Goal: Information Seeking & Learning: Find contact information

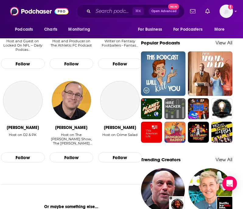
scroll to position [376, 0]
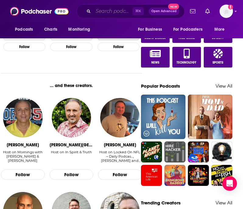
click at [113, 11] on input "Search podcasts, credits, & more..." at bounding box center [112, 11] width 39 height 10
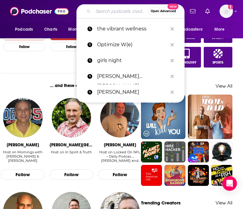
paste input "Hollywood Handbook"
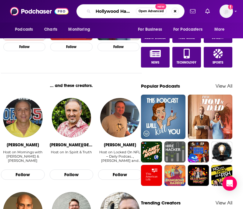
type input "Hollywood Handbook"
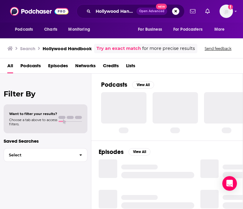
click at [149, 11] on span "Open Advanced" at bounding box center [151, 11] width 25 height 3
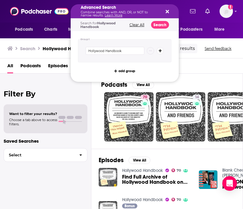
click at [168, 13] on icon "Search podcasts, credits, & more..." at bounding box center [167, 11] width 3 height 3
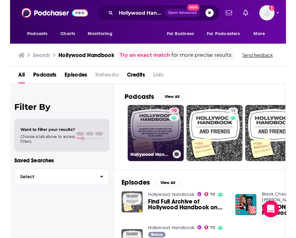
scroll to position [0, 0]
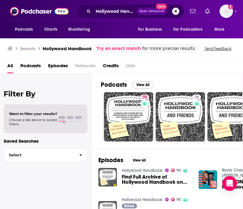
click at [145, 83] on button "View All" at bounding box center [143, 84] width 22 height 7
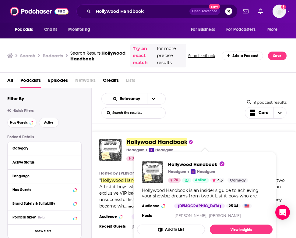
click at [144, 142] on span "Hollywood Handbook" at bounding box center [157, 142] width 61 height 8
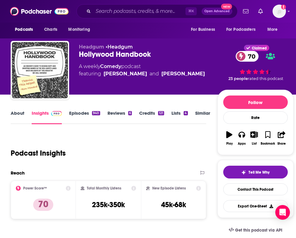
click at [148, 114] on link "Credits 121" at bounding box center [151, 117] width 25 height 14
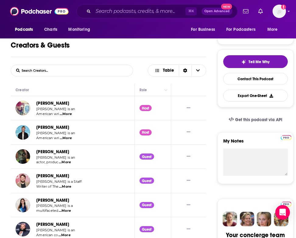
scroll to position [114, 0]
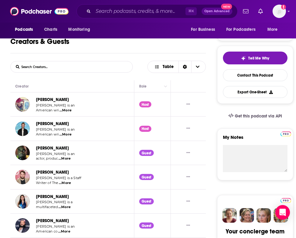
click at [67, 110] on span "...More" at bounding box center [65, 110] width 12 height 5
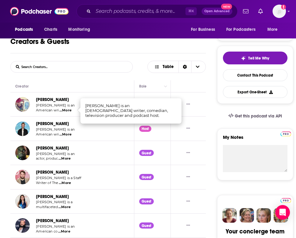
click at [68, 132] on span "...More" at bounding box center [65, 134] width 12 height 5
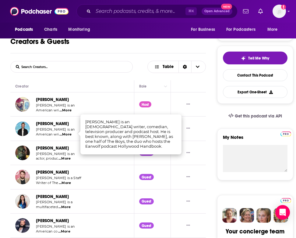
click at [66, 157] on span "...More" at bounding box center [65, 158] width 12 height 5
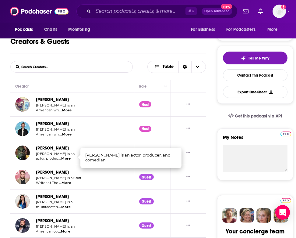
click at [67, 181] on span "...More" at bounding box center [65, 183] width 12 height 5
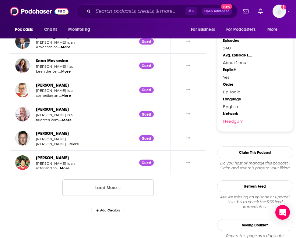
scroll to position [638, 0]
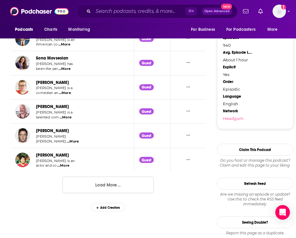
click at [79, 177] on button "Load More ..." at bounding box center [108, 185] width 91 height 16
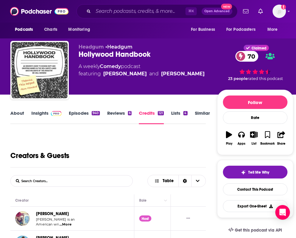
scroll to position [0, 0]
click at [14, 113] on link "About" at bounding box center [17, 117] width 14 height 14
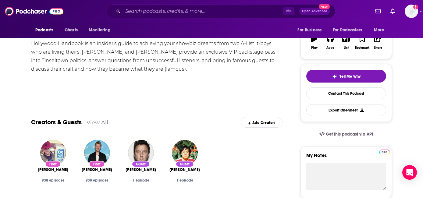
scroll to position [101, 0]
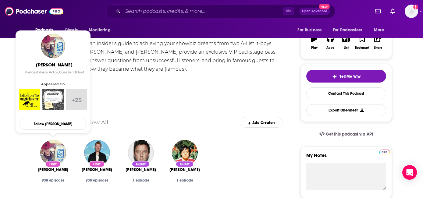
click at [53, 154] on img "Sean Clements" at bounding box center [53, 153] width 26 height 26
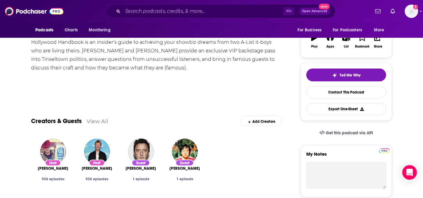
scroll to position [105, 0]
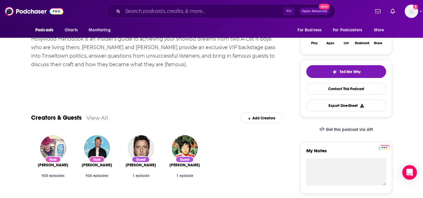
click at [101, 148] on img "Hayes Davenport" at bounding box center [97, 148] width 26 height 26
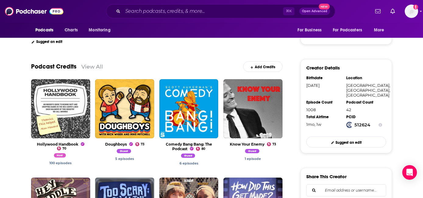
scroll to position [175, 0]
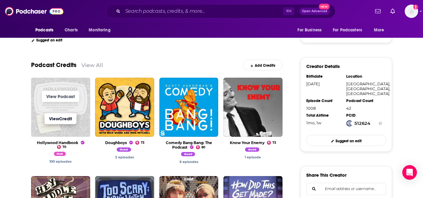
click at [54, 121] on link "View Credit" at bounding box center [61, 118] width 32 height 11
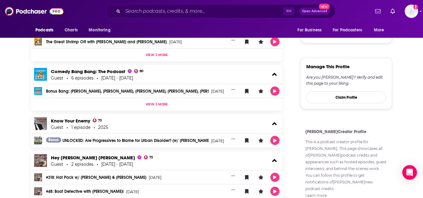
scroll to position [350, 0]
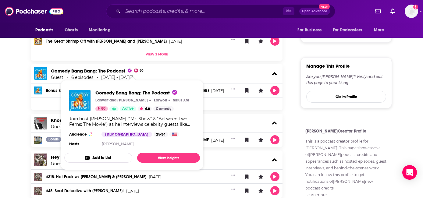
click at [71, 70] on span "Comedy Bang Bang: The Podcast" at bounding box center [91, 71] width 81 height 6
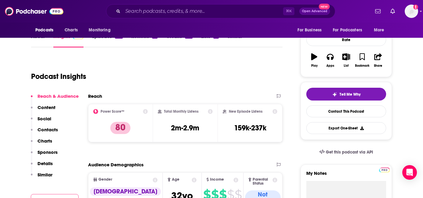
scroll to position [92, 0]
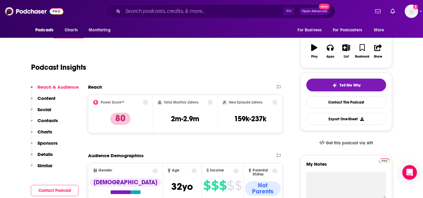
click at [44, 121] on p "Contacts" at bounding box center [48, 121] width 20 height 6
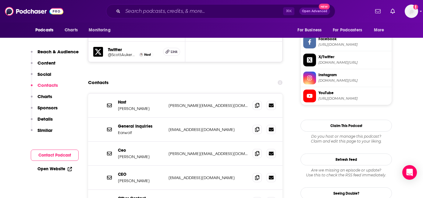
scroll to position [580, 0]
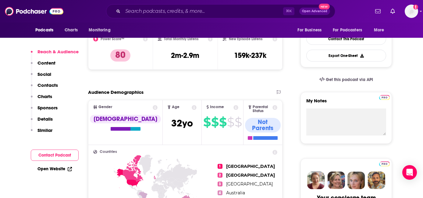
scroll to position [155, 0]
click at [45, 84] on p "Contacts" at bounding box center [48, 85] width 20 height 6
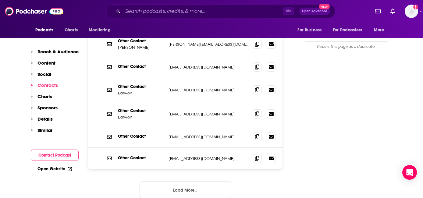
scroll to position [738, 0]
click at [190, 181] on button "Load More..." at bounding box center [185, 189] width 91 height 16
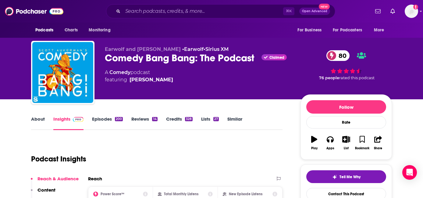
scroll to position [0, 0]
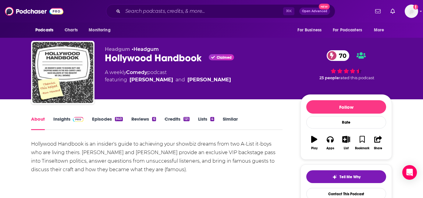
click at [63, 121] on link "Insights" at bounding box center [68, 123] width 30 height 14
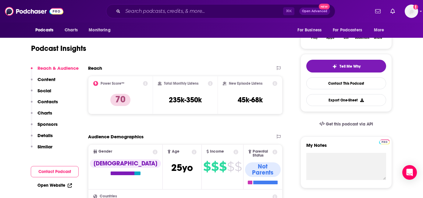
click at [39, 101] on p "Contacts" at bounding box center [48, 102] width 20 height 6
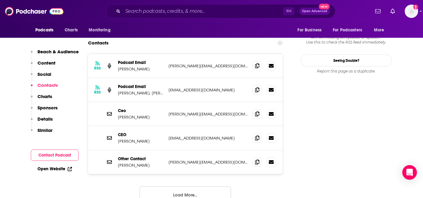
scroll to position [599, 0]
click at [181, 187] on button "Load More..." at bounding box center [185, 195] width 91 height 16
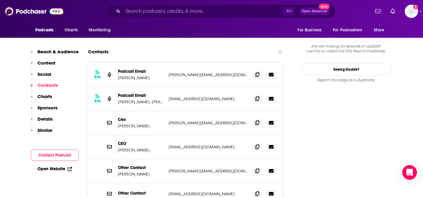
scroll to position [590, 0]
click at [243, 169] on icon at bounding box center [257, 171] width 4 height 5
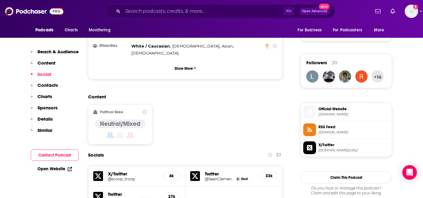
click at [47, 119] on p "Details" at bounding box center [45, 119] width 15 height 6
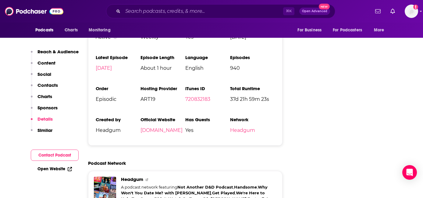
scroll to position [1159, 0]
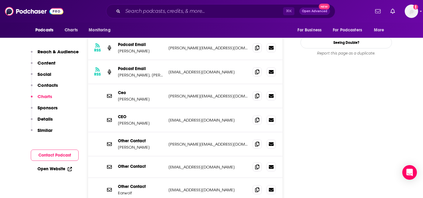
click at [50, 84] on p "Contacts" at bounding box center [48, 85] width 20 height 6
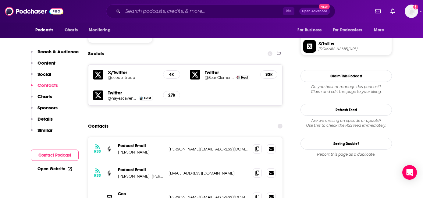
scroll to position [510, 0]
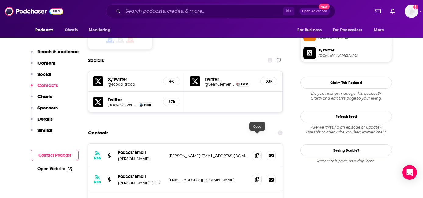
click at [243, 177] on icon at bounding box center [257, 179] width 4 height 5
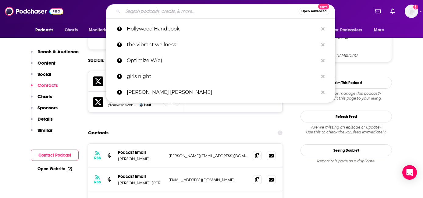
click at [144, 13] on input "Search podcasts, credits, & more..." at bounding box center [211, 11] width 176 height 10
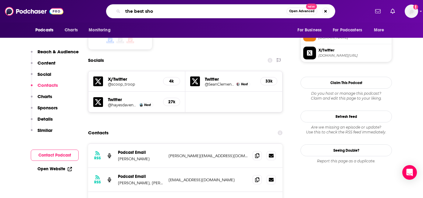
type input "the best show"
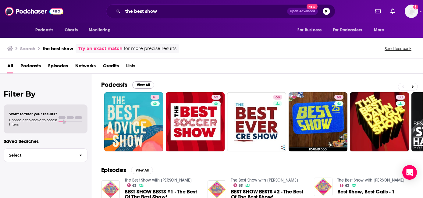
click at [141, 84] on button "View All" at bounding box center [143, 84] width 22 height 7
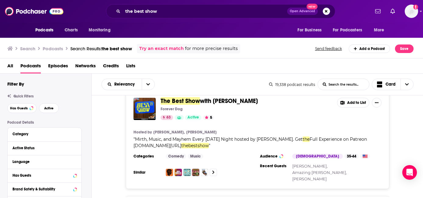
scroll to position [328, 0]
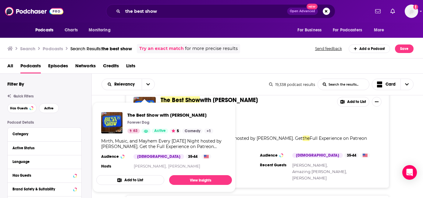
click at [144, 105] on span "The Best Show with Tom Scharpling Forever Dog 63 Active 5 Comedy + 1 Mirth, Mus…" at bounding box center [164, 147] width 136 height 90
click at [183, 181] on link "View Insights" at bounding box center [200, 180] width 63 height 10
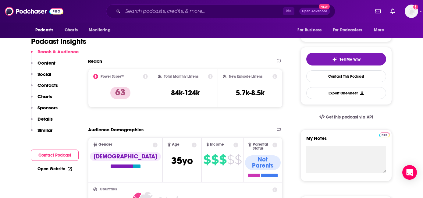
scroll to position [120, 0]
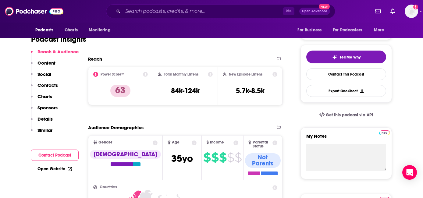
click at [41, 87] on p "Contacts" at bounding box center [48, 85] width 20 height 6
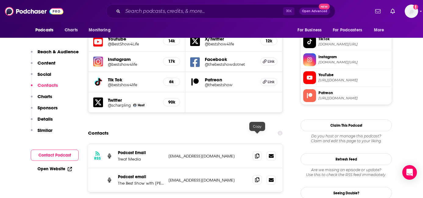
click at [243, 175] on span at bounding box center [257, 179] width 9 height 9
click at [146, 10] on input "Search podcasts, credits, & more..." at bounding box center [203, 11] width 160 height 10
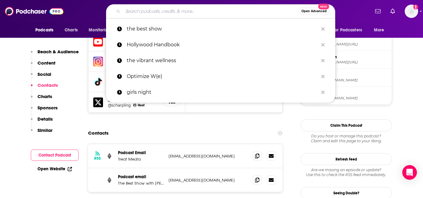
paste input "Sklarbro Country"
type input "Sklarbro Country"
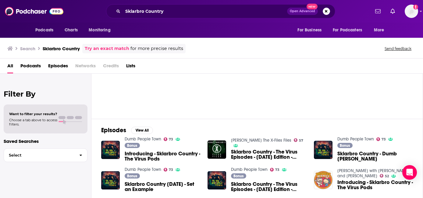
scroll to position [27, 0]
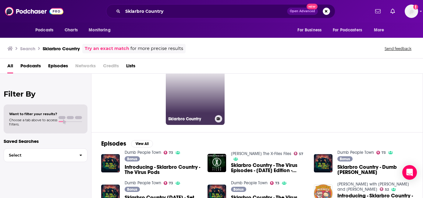
click at [201, 100] on link "5 Sklarbro Country" at bounding box center [195, 95] width 59 height 59
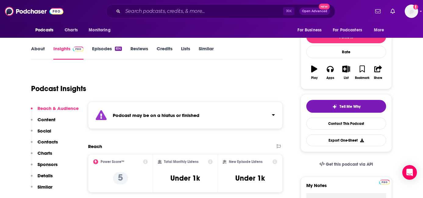
scroll to position [80, 0]
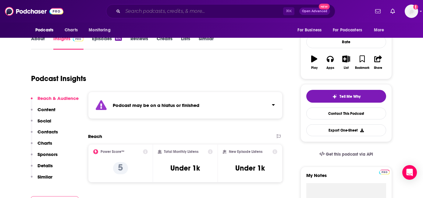
click at [134, 12] on input "Search podcasts, credits, & more..." at bounding box center [203, 11] width 160 height 10
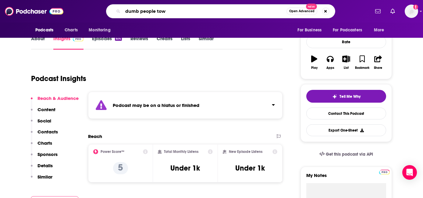
type input "dumb people town"
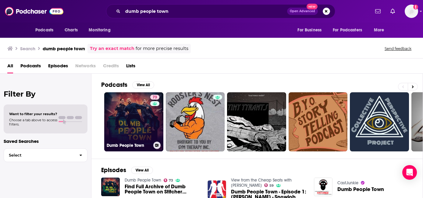
click at [129, 132] on link "73 Dumb People Town" at bounding box center [133, 121] width 59 height 59
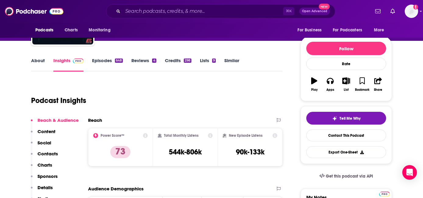
scroll to position [86, 0]
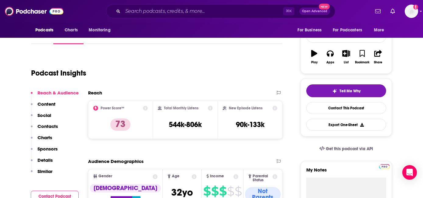
click at [50, 128] on p "Contacts" at bounding box center [48, 126] width 20 height 6
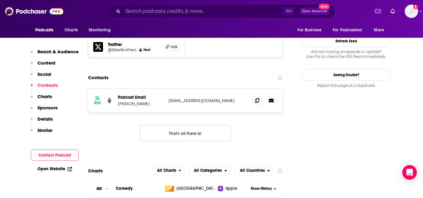
scroll to position [599, 0]
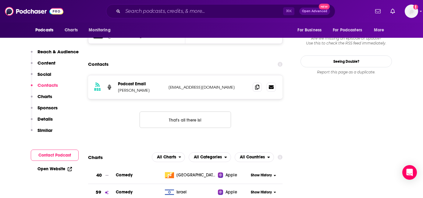
click at [42, 123] on button "Details" at bounding box center [42, 121] width 22 height 11
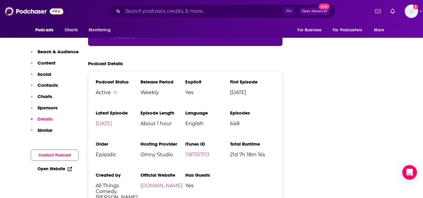
scroll to position [1007, 0]
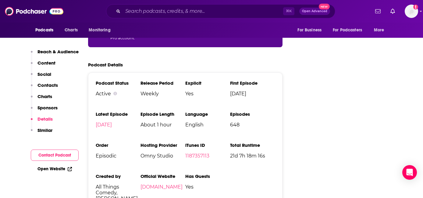
click at [51, 84] on p "Contacts" at bounding box center [48, 85] width 20 height 6
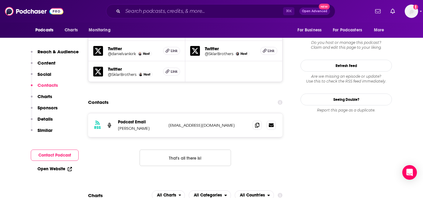
scroll to position [537, 0]
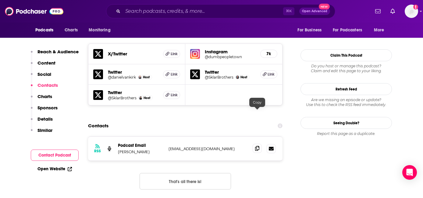
click at [243, 146] on icon at bounding box center [257, 148] width 4 height 5
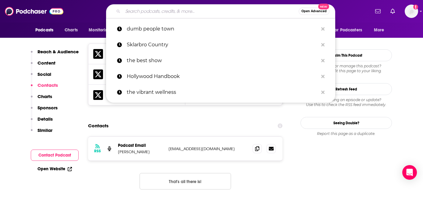
click at [136, 10] on input "Search podcasts, credits, & more..." at bounding box center [211, 11] width 176 height 10
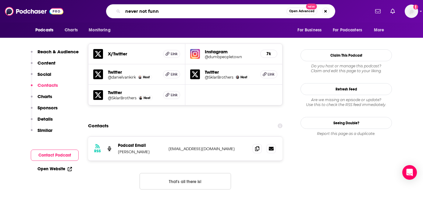
type input "never not funny"
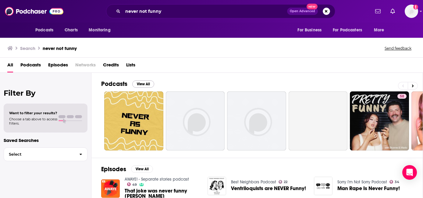
click at [145, 82] on button "View All" at bounding box center [143, 83] width 22 height 7
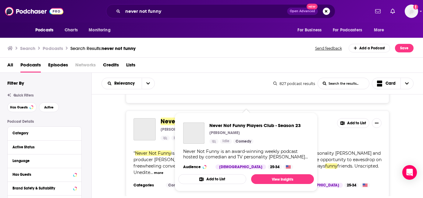
click at [243, 186] on div "Never Not Funny Players Club - Season 23 Jimmy Pardo Idle Add to List " Never N…" at bounding box center [258, 154] width 332 height 87
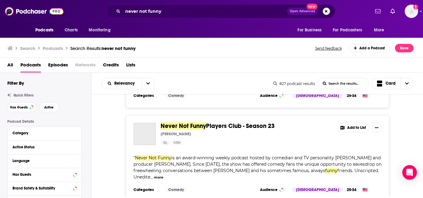
scroll to position [244, 0]
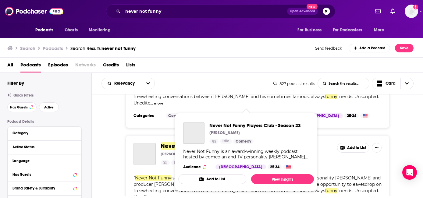
click at [243, 146] on div "Never Not Funny Players Club - Season 23 Jimmy Pardo Idle Comedy Never Not Funn…" at bounding box center [246, 146] width 136 height 57
click at [243, 123] on span "Never Not Funny Players Club - Season 23" at bounding box center [254, 126] width 91 height 6
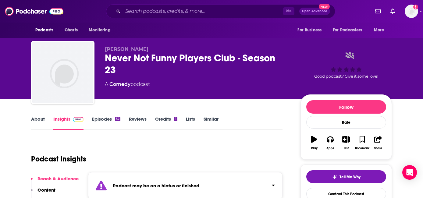
click at [35, 121] on link "About" at bounding box center [38, 123] width 14 height 14
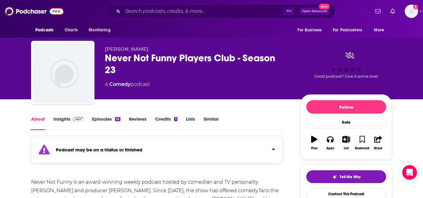
scroll to position [0, 0]
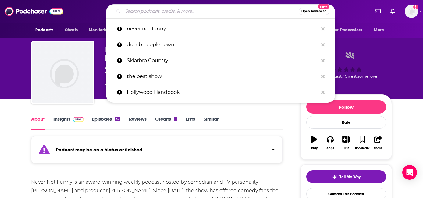
click at [143, 11] on input "Search podcasts, credits, & more..." at bounding box center [211, 11] width 176 height 10
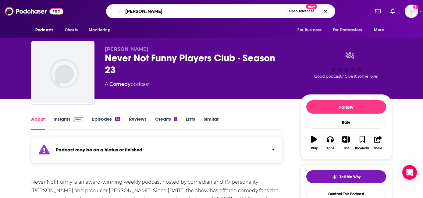
type input "jimmy pardo"
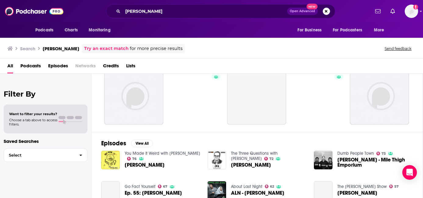
scroll to position [24, 0]
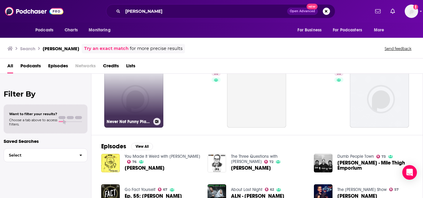
click at [142, 108] on link "Never Not Funny Players Club - Season 20" at bounding box center [133, 98] width 59 height 59
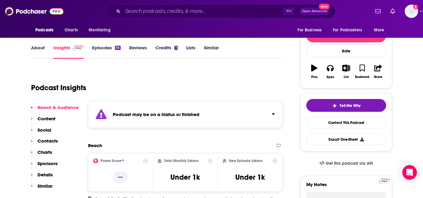
scroll to position [78, 0]
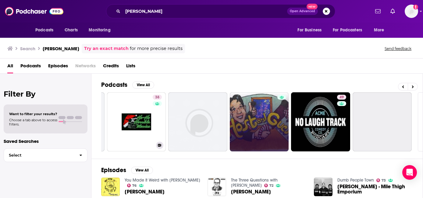
scroll to position [0, 180]
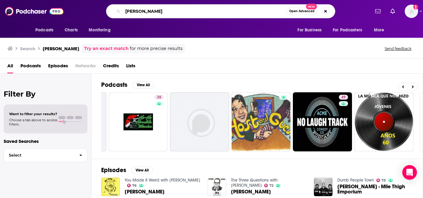
drag, startPoint x: 163, startPoint y: 10, endPoint x: 94, endPoint y: 5, distance: 68.8
click at [94, 5] on div "jimmy pardo Open Advanced New" at bounding box center [220, 11] width 299 height 14
type input "pop culture happy hour"
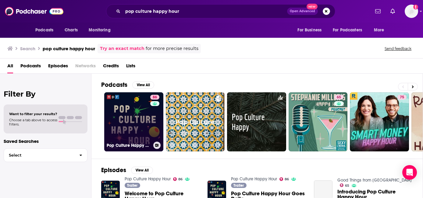
click at [127, 105] on link "86 Pop Culture Happy Hour" at bounding box center [133, 121] width 59 height 59
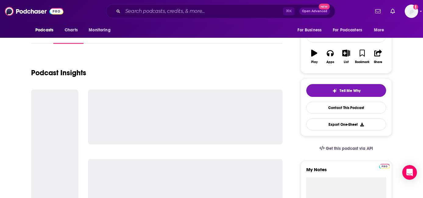
scroll to position [95, 0]
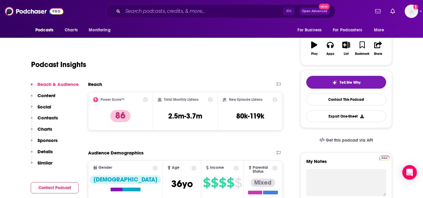
click at [46, 118] on p "Contacts" at bounding box center [48, 118] width 20 height 6
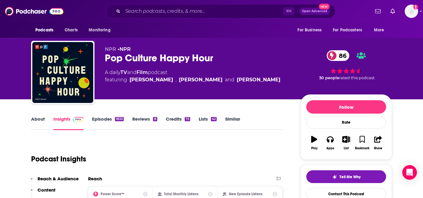
scroll to position [0, 0]
click at [142, 10] on input "Search podcasts, credits, & more..." at bounding box center [203, 11] width 160 height 10
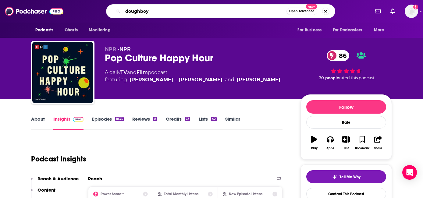
type input "doughboys"
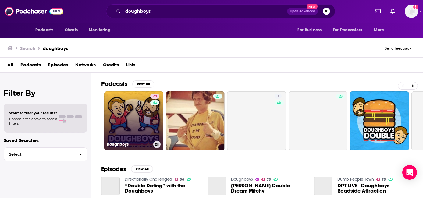
click at [131, 117] on link "73 Doughboys" at bounding box center [133, 120] width 59 height 59
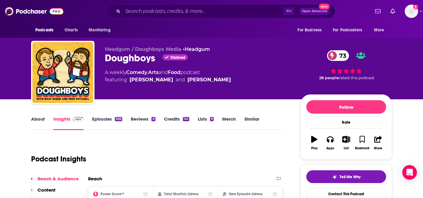
scroll to position [95, 0]
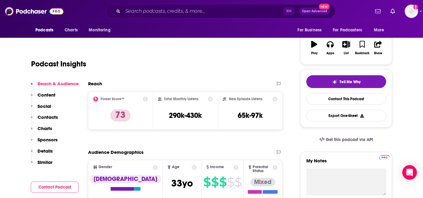
click at [45, 118] on p "Contacts" at bounding box center [48, 117] width 20 height 6
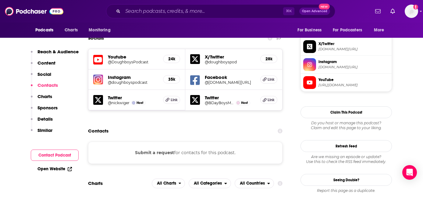
scroll to position [537, 0]
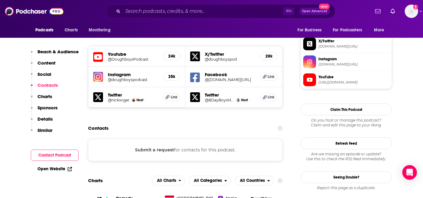
click at [152, 147] on button "Submit a request" at bounding box center [154, 150] width 39 height 7
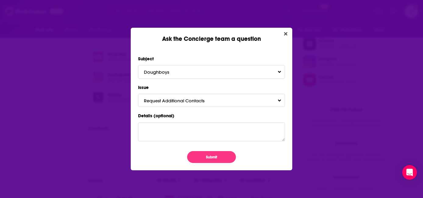
scroll to position [0, 0]
click at [163, 97] on button "Request Additional Contacts" at bounding box center [211, 100] width 147 height 13
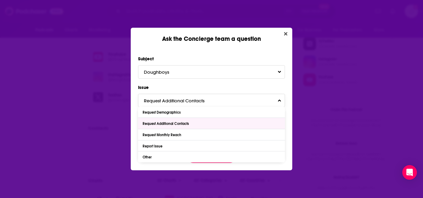
click at [166, 125] on div "Request Additional Contacts" at bounding box center [167, 124] width 48 height 4
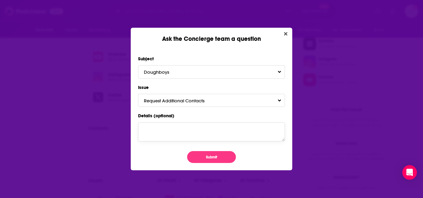
click at [162, 132] on textarea "Details (optional)" at bounding box center [211, 132] width 147 height 19
type textarea "booking contact please"
click at [212, 156] on button "Submit" at bounding box center [211, 157] width 49 height 12
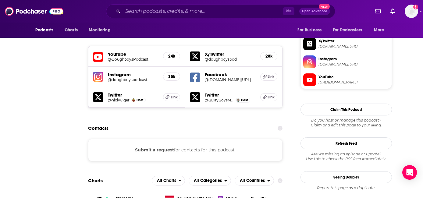
scroll to position [537, 0]
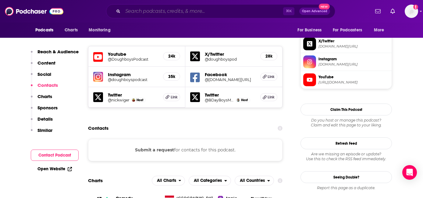
click at [145, 12] on input "Search podcasts, credits, & more..." at bounding box center [203, 11] width 160 height 10
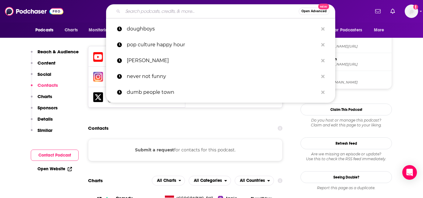
paste input "Stop Podcasting Yourself"
type input "Stop Podcasting Yourself"
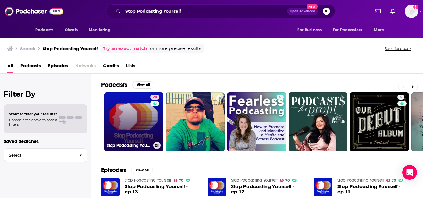
click at [127, 123] on link "70 Stop Podcasting Yourself" at bounding box center [133, 121] width 59 height 59
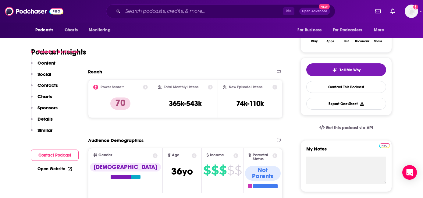
scroll to position [114, 0]
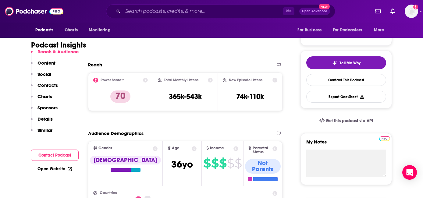
click at [49, 86] on p "Contacts" at bounding box center [48, 85] width 20 height 6
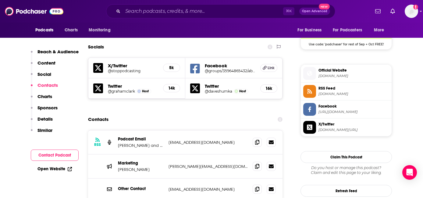
scroll to position [509, 0]
click at [151, 13] on input "Search podcasts, credits, & more..." at bounding box center [203, 11] width 160 height 10
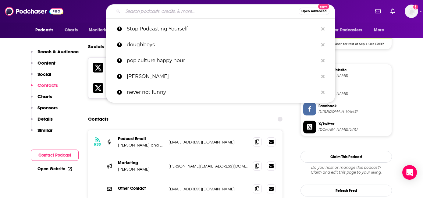
paste input "Guys"
type input "Guys"
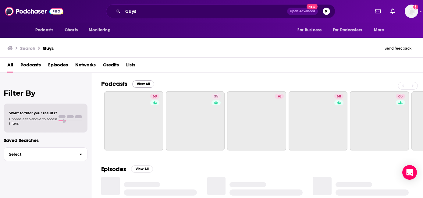
click at [143, 86] on button "View All" at bounding box center [143, 83] width 22 height 7
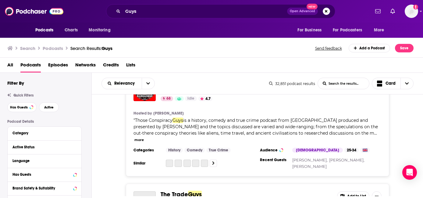
scroll to position [333, 0]
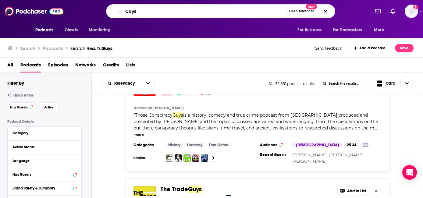
drag, startPoint x: 159, startPoint y: 13, endPoint x: 106, endPoint y: 6, distance: 53.4
click at [106, 6] on div "Guys Open Advanced New" at bounding box center [220, 11] width 229 height 14
paste input "Five questions with [PERSON_NAME]"
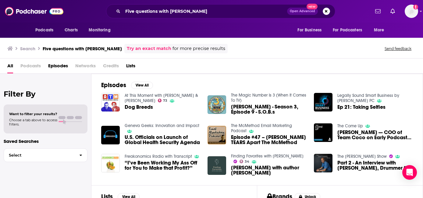
click at [32, 63] on span "Podcasts" at bounding box center [30, 67] width 20 height 13
click at [30, 64] on span "Podcasts" at bounding box center [30, 67] width 20 height 13
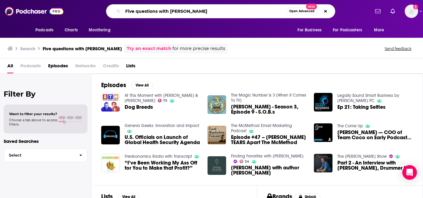
drag, startPoint x: 170, startPoint y: 11, endPoint x: 105, endPoint y: 5, distance: 65.2
click at [105, 5] on div "Five questions with Andy richter Open Advanced New" at bounding box center [220, 11] width 299 height 14
type input "[PERSON_NAME]"
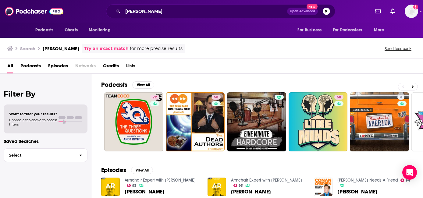
click at [31, 65] on span "Podcasts" at bounding box center [30, 67] width 20 height 13
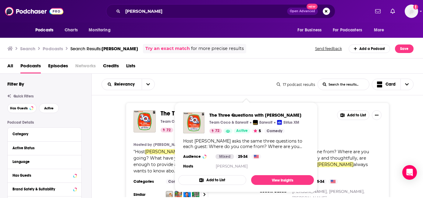
click at [197, 113] on img "The Three Questions with Andy Richter" at bounding box center [193, 122] width 21 height 21
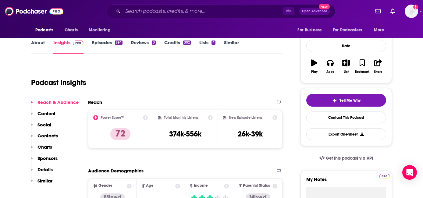
scroll to position [80, 0]
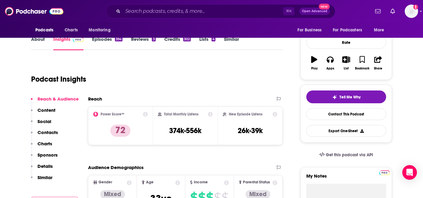
click at [46, 112] on p "Content" at bounding box center [47, 110] width 18 height 6
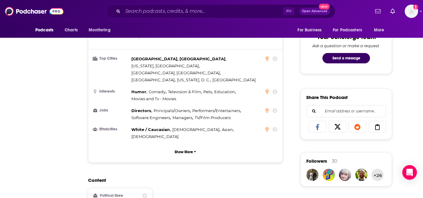
scroll to position [388, 0]
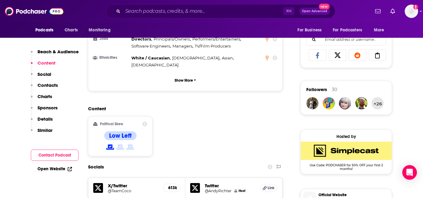
click at [45, 85] on p "Contacts" at bounding box center [48, 85] width 20 height 6
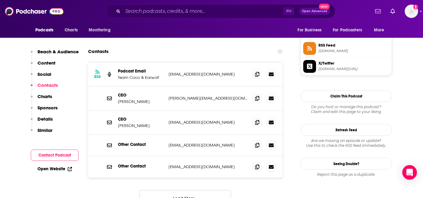
scroll to position [557, 0]
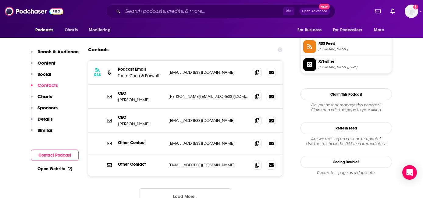
click at [197, 188] on button "Load More..." at bounding box center [185, 196] width 91 height 16
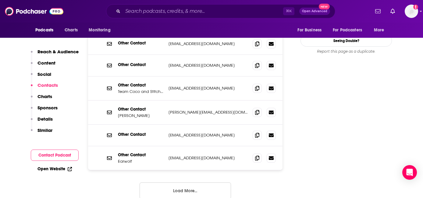
scroll to position [680, 1]
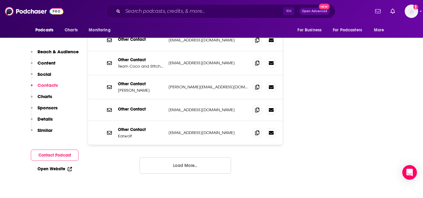
click at [44, 63] on p "Content" at bounding box center [47, 63] width 18 height 6
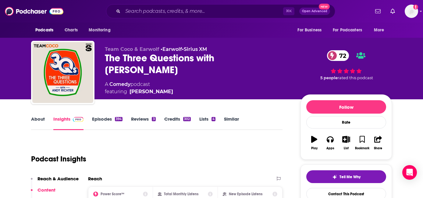
scroll to position [0, 0]
click at [38, 123] on link "About" at bounding box center [38, 123] width 14 height 14
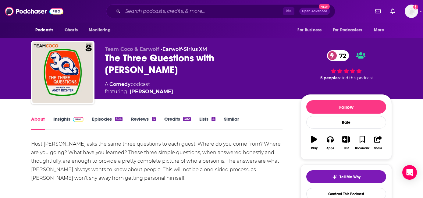
click at [64, 120] on link "Insights" at bounding box center [68, 123] width 30 height 14
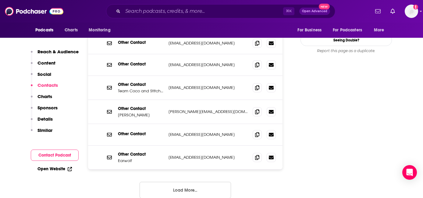
scroll to position [685, 0]
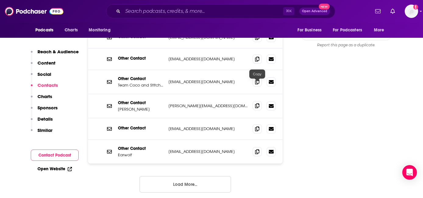
click at [243, 103] on icon at bounding box center [257, 105] width 4 height 5
click at [136, 13] on input "Search podcasts, credits, & more..." at bounding box center [203, 11] width 160 height 10
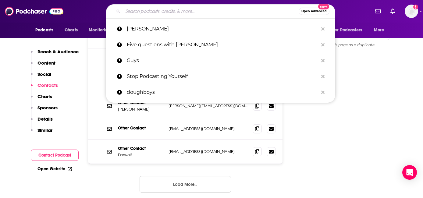
paste input "All fantasy everything"
type input "All fantasy everything"
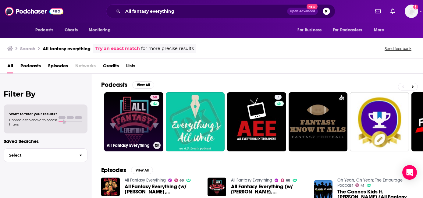
click at [127, 130] on link "68 All Fantasy Everything" at bounding box center [133, 121] width 59 height 59
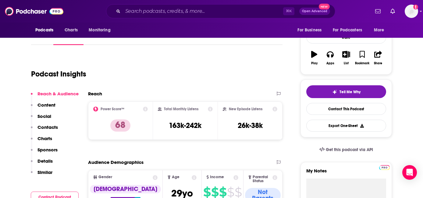
click at [47, 126] on p "Contacts" at bounding box center [48, 127] width 20 height 6
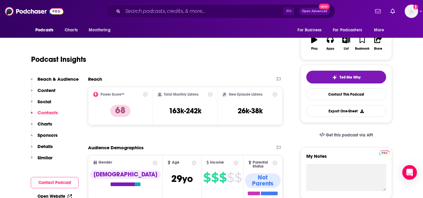
scroll to position [530, 0]
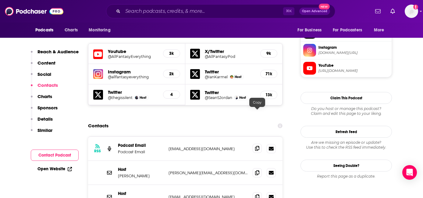
click at [243, 146] on icon at bounding box center [257, 148] width 4 height 5
click at [126, 13] on input "Search podcasts, credits, & more..." at bounding box center [203, 11] width 160 height 10
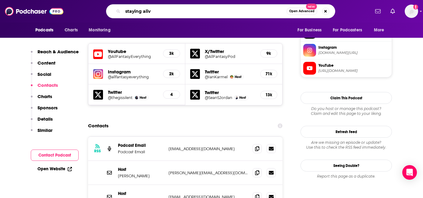
type input "staying alive"
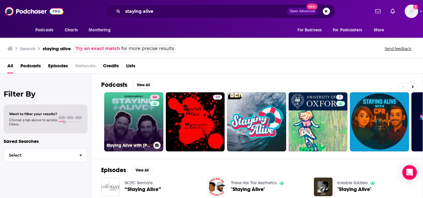
click at [142, 123] on link "66 Staying Alive with Jon Gabrus & Adam Pally" at bounding box center [133, 121] width 59 height 59
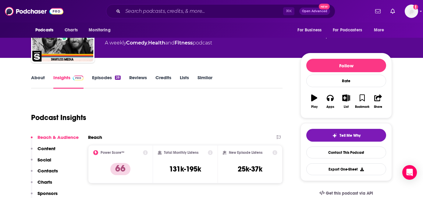
scroll to position [48, 0]
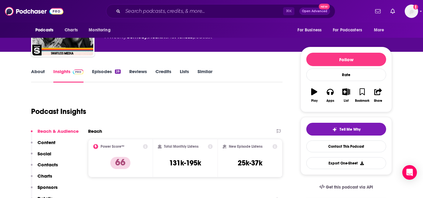
click at [46, 164] on p "Contacts" at bounding box center [48, 165] width 20 height 6
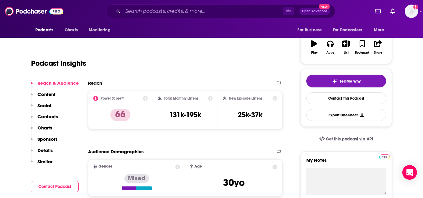
scroll to position [100, 0]
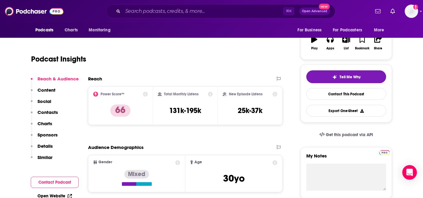
click at [46, 145] on p "Details" at bounding box center [45, 146] width 15 height 6
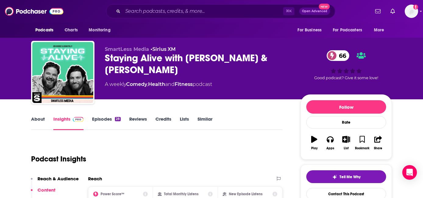
scroll to position [0, 0]
click at [37, 119] on link "About" at bounding box center [38, 123] width 14 height 14
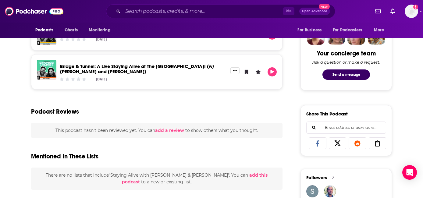
scroll to position [300, 0]
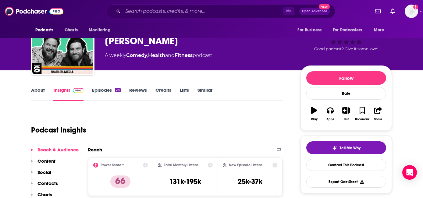
scroll to position [51, 0]
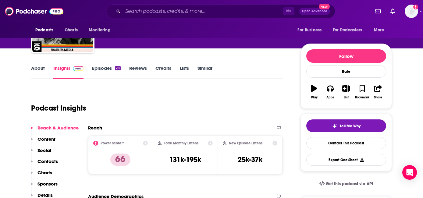
click at [37, 68] on link "About" at bounding box center [38, 72] width 14 height 14
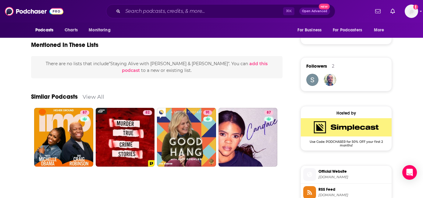
scroll to position [440, 0]
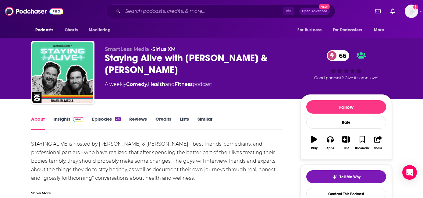
click at [73, 117] on img at bounding box center [78, 119] width 11 height 5
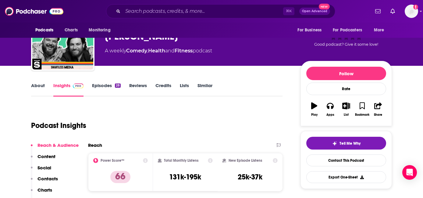
scroll to position [106, 0]
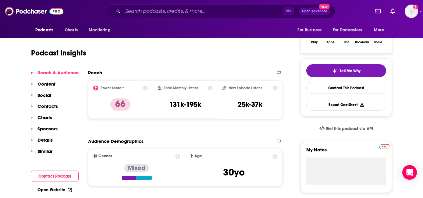
click at [46, 106] on p "Contacts" at bounding box center [48, 106] width 20 height 6
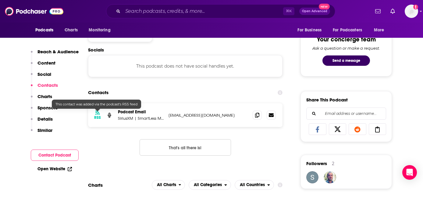
scroll to position [316, 0]
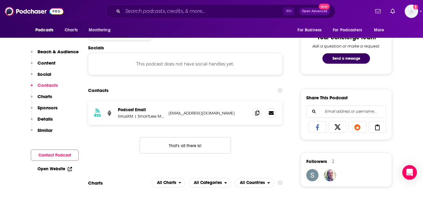
click at [43, 117] on p "Details" at bounding box center [45, 119] width 15 height 6
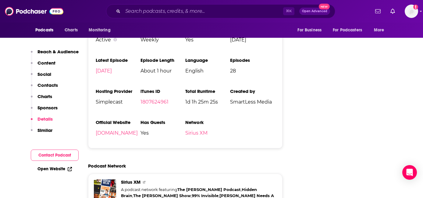
scroll to position [804, 0]
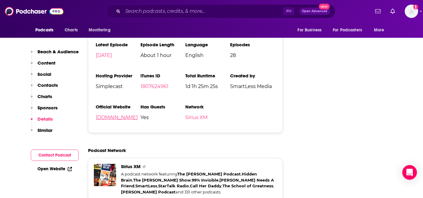
click at [109, 116] on link "[DOMAIN_NAME]" at bounding box center [117, 118] width 42 height 6
click at [143, 12] on input "Search podcasts, credits, & more..." at bounding box center [203, 11] width 160 height 10
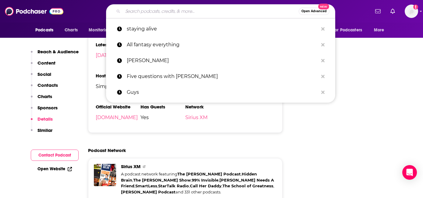
paste input "[PERSON_NAME]"
type input "[PERSON_NAME]"
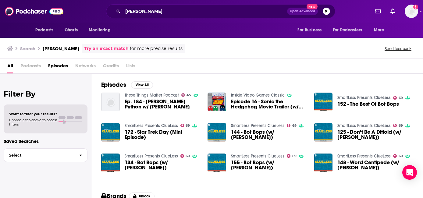
click at [159, 105] on span "Ep. 184 - [PERSON_NAME] Python w/ [PERSON_NAME]" at bounding box center [163, 104] width 76 height 10
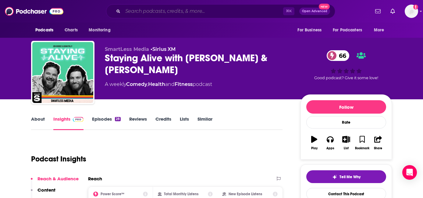
click at [209, 12] on input "Search podcasts, credits, & more..." at bounding box center [203, 11] width 160 height 10
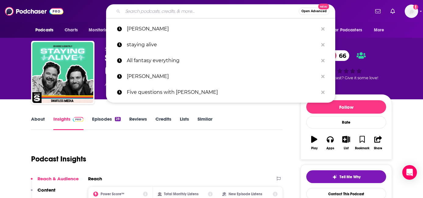
paste input "Bananas w [PERSON_NAME][MEDICAL_DATA]"
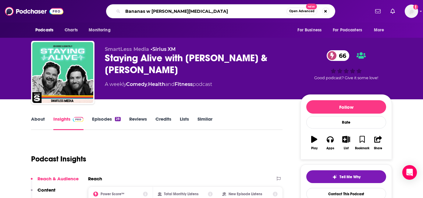
click at [150, 9] on input "Bananas w [PERSON_NAME][MEDICAL_DATA]" at bounding box center [205, 11] width 164 height 10
type input "Bananas with [PERSON_NAME][MEDICAL_DATA]"
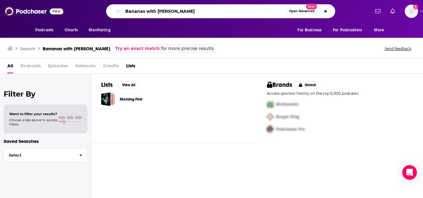
drag, startPoint x: 158, startPoint y: 10, endPoint x: 82, endPoint y: 6, distance: 75.4
click at [82, 6] on div "Bananas with [PERSON_NAME] Open Advanced New" at bounding box center [220, 11] width 299 height 14
drag, startPoint x: 172, startPoint y: 8, endPoint x: 82, endPoint y: 5, distance: 90.3
click at [82, 5] on div "[PERSON_NAME] Open Advanced New" at bounding box center [220, 11] width 299 height 14
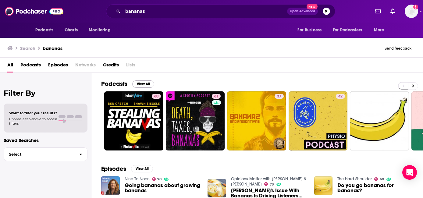
click at [144, 84] on button "View All" at bounding box center [143, 83] width 22 height 7
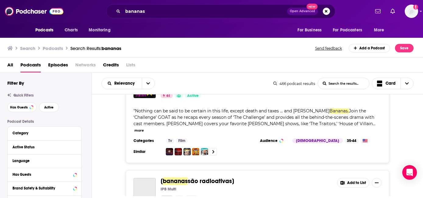
scroll to position [138, 0]
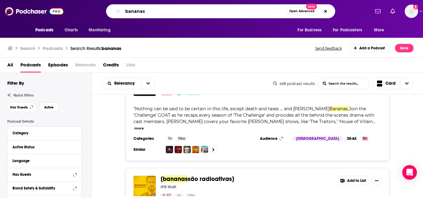
drag, startPoint x: 153, startPoint y: 11, endPoint x: 99, endPoint y: 6, distance: 54.8
click at [99, 6] on div "bananas Open Advanced New" at bounding box center [220, 11] width 299 height 14
paste input "The Flophouse"
type input "The Flophouse"
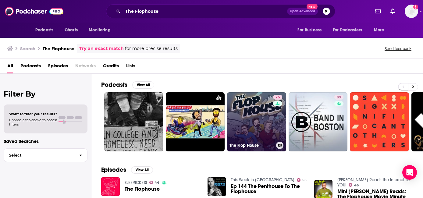
click at [244, 114] on link "75 The Flop House" at bounding box center [256, 121] width 59 height 59
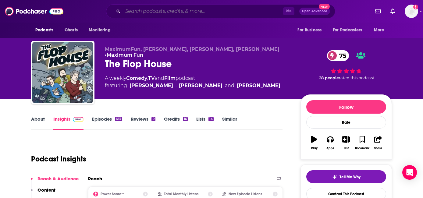
click at [142, 12] on input "Search podcasts, credits, & more..." at bounding box center [203, 11] width 160 height 10
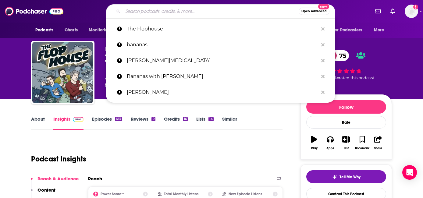
paste input "How did this get made"
type input "How did this get made"
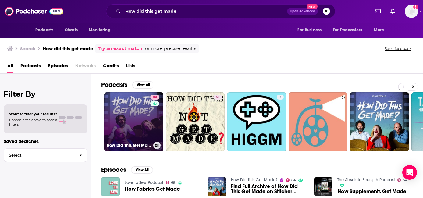
click at [131, 111] on link "84 How Did This Get Made?" at bounding box center [133, 121] width 59 height 59
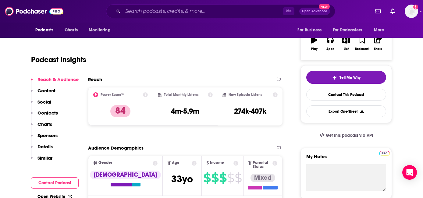
scroll to position [99, 0]
click at [47, 112] on p "Contacts" at bounding box center [48, 113] width 20 height 6
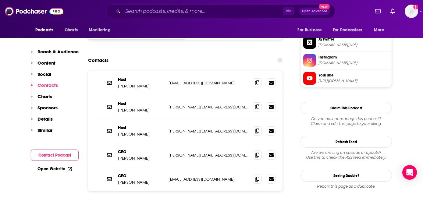
scroll to position [603, 0]
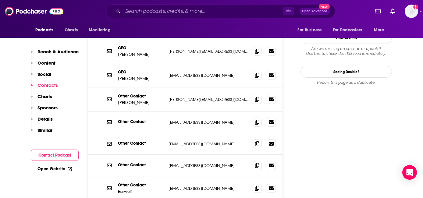
scroll to position [703, 0]
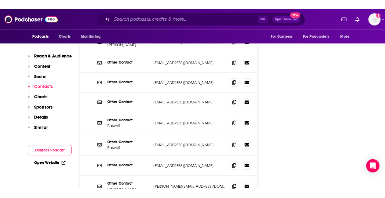
scroll to position [749, 0]
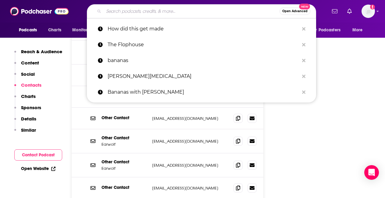
click at [170, 11] on input "Search podcasts, credits, & more..." at bounding box center [192, 11] width 176 height 10
paste input "Channels with [PERSON_NAME]"
type input "Channels with [PERSON_NAME]"
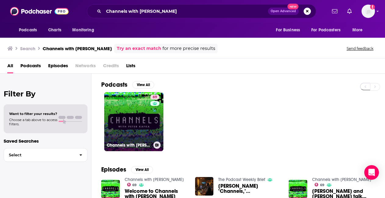
click at [128, 124] on link "69 Channels with [PERSON_NAME]" at bounding box center [133, 121] width 59 height 59
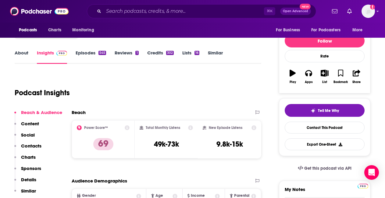
scroll to position [55, 0]
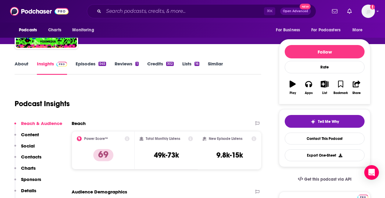
click at [18, 62] on link "About" at bounding box center [22, 68] width 14 height 14
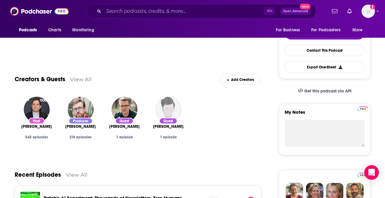
scroll to position [80, 0]
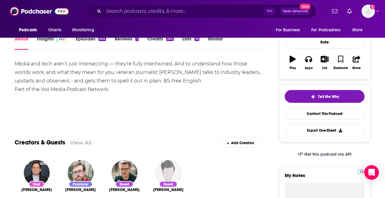
click at [52, 40] on link "Insights" at bounding box center [52, 43] width 30 height 14
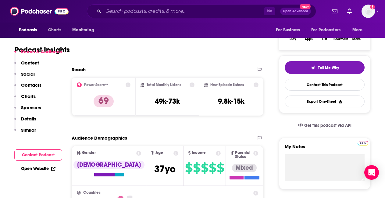
scroll to position [112, 0]
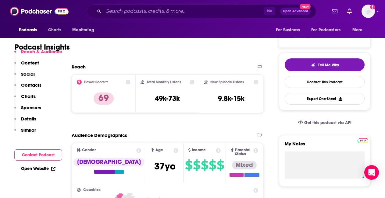
click at [29, 85] on p "Contacts" at bounding box center [31, 85] width 20 height 6
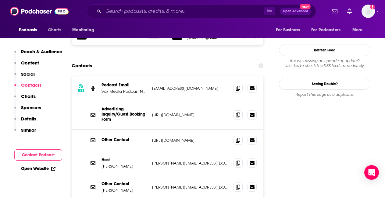
scroll to position [564, 0]
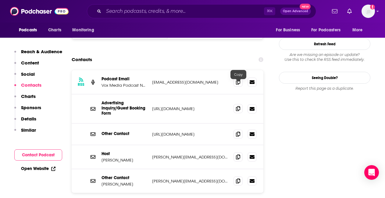
click at [238, 106] on icon at bounding box center [238, 108] width 4 height 5
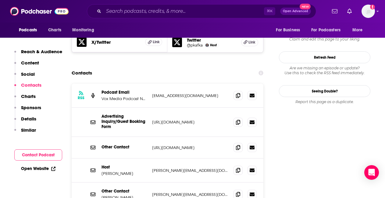
scroll to position [572, 1]
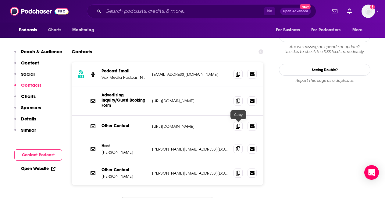
click at [236, 147] on icon at bounding box center [238, 149] width 4 height 5
click at [118, 11] on input "Search podcasts, credits, & more..." at bounding box center [184, 11] width 160 height 10
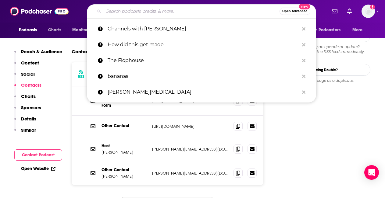
paste input "Open [PERSON_NAME]'s show"
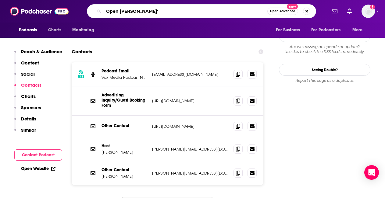
type input "Open [PERSON_NAME]"
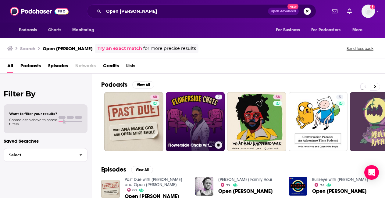
click at [190, 102] on link "7 Flowerside Chats with Open [PERSON_NAME]" at bounding box center [195, 121] width 59 height 59
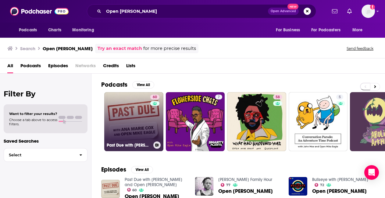
click at [120, 103] on link "60 Past Due with [PERSON_NAME] and Open [PERSON_NAME]" at bounding box center [133, 121] width 59 height 59
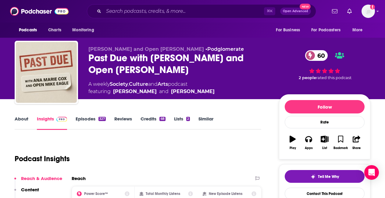
click at [88, 122] on link "Episodes 327" at bounding box center [91, 123] width 30 height 14
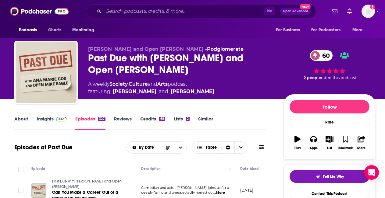
scroll to position [0, 0]
click at [23, 121] on link "About" at bounding box center [21, 123] width 14 height 14
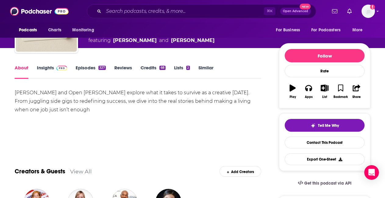
scroll to position [7, 0]
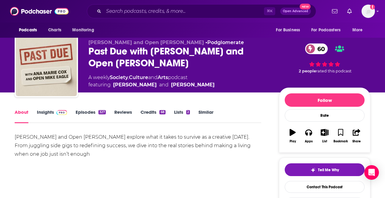
click at [43, 112] on link "Insights" at bounding box center [52, 116] width 30 height 14
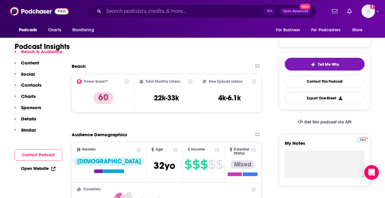
click at [33, 85] on p "Contacts" at bounding box center [31, 85] width 20 height 6
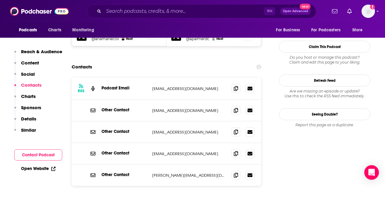
scroll to position [564, 0]
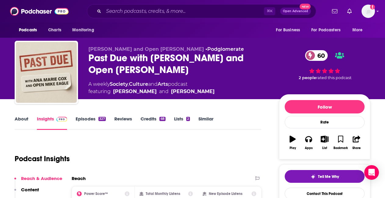
scroll to position [0, 0]
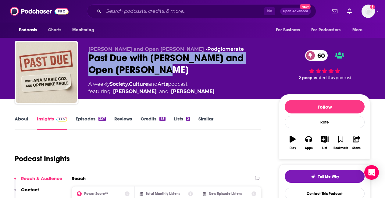
drag, startPoint x: 168, startPoint y: 70, endPoint x: 84, endPoint y: 54, distance: 85.0
click at [84, 54] on div "[PERSON_NAME] and Open [PERSON_NAME] • Podglomerate Past Due with [PERSON_NAME]…" at bounding box center [193, 74] width 356 height 66
copy h2 "Past Due with [PERSON_NAME] and Open [PERSON_NAME]"
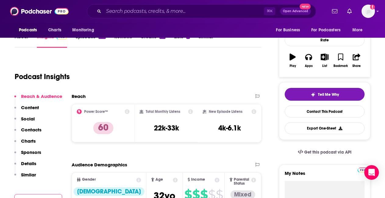
scroll to position [83, 0]
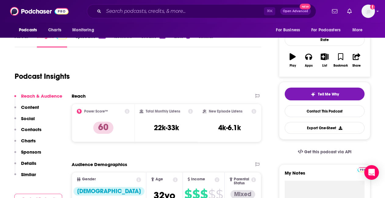
click at [31, 131] on p "Contacts" at bounding box center [31, 130] width 20 height 6
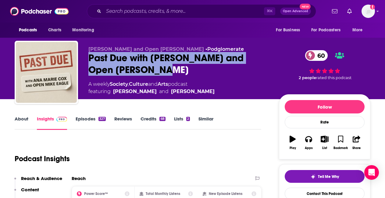
scroll to position [0, 0]
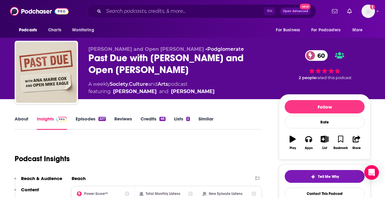
click at [207, 48] on link "Podglomerate" at bounding box center [225, 49] width 37 height 6
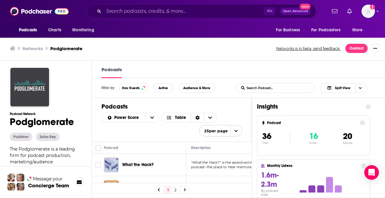
click at [59, 123] on h1 "Podglomerate" at bounding box center [46, 122] width 72 height 12
drag, startPoint x: 76, startPoint y: 122, endPoint x: 0, endPoint y: 122, distance: 75.9
click at [0, 122] on div "Podcast Network Podglomerate Publisher Sales Rep The Podglomerate is a leading …" at bounding box center [41, 195] width 82 height 268
copy h1 "Podglomerate"
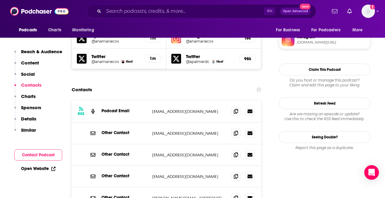
scroll to position [540, 0]
click at [107, 10] on input "Search podcasts, credits, & more..." at bounding box center [184, 11] width 160 height 10
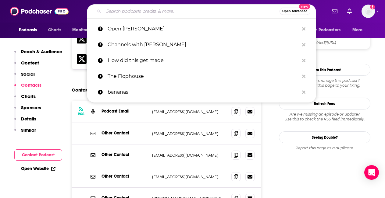
paste input "Blank Check"
type input "Blank Check"
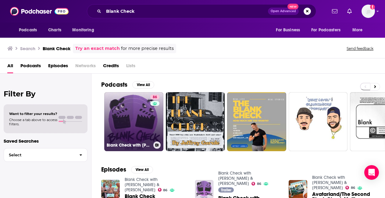
click at [141, 120] on link "86 Blank Check with [PERSON_NAME] & [PERSON_NAME]" at bounding box center [133, 121] width 59 height 59
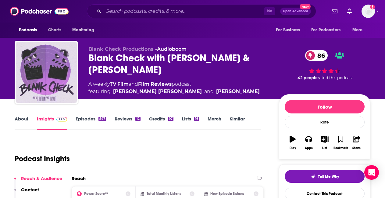
scroll to position [0, 1]
click at [21, 118] on link "About" at bounding box center [22, 123] width 14 height 14
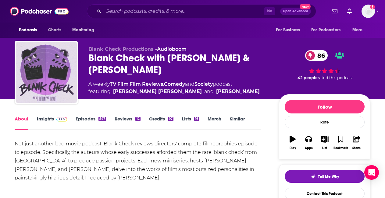
scroll to position [37, 0]
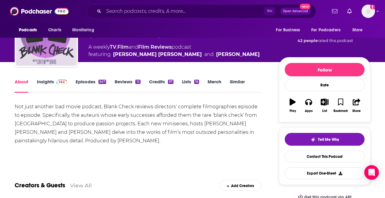
click at [89, 80] on link "Episodes 547" at bounding box center [91, 86] width 30 height 14
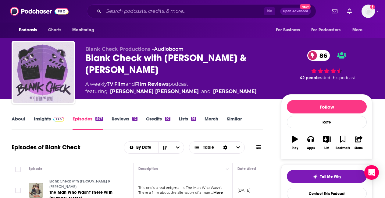
scroll to position [0, 3]
click at [15, 120] on link "About" at bounding box center [19, 123] width 14 height 14
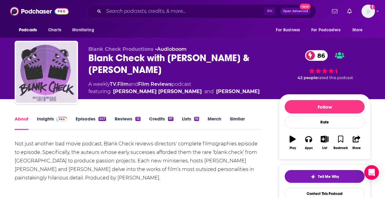
click at [49, 119] on link "Insights" at bounding box center [52, 123] width 30 height 14
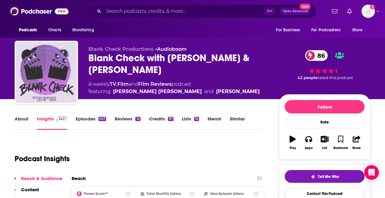
scroll to position [60, 0]
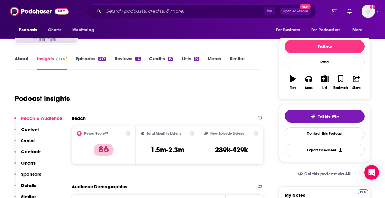
click at [30, 153] on p "Contacts" at bounding box center [31, 152] width 20 height 6
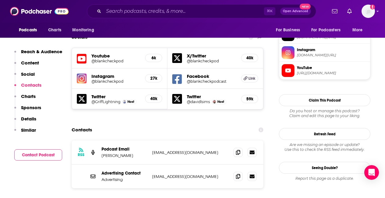
scroll to position [530, 0]
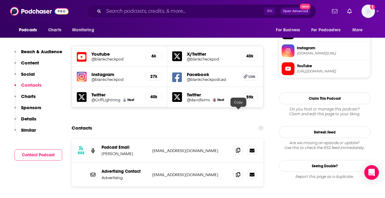
click at [239, 148] on icon at bounding box center [238, 150] width 4 height 5
click at [149, 11] on input "Search podcasts, credits, & more..." at bounding box center [184, 11] width 160 height 10
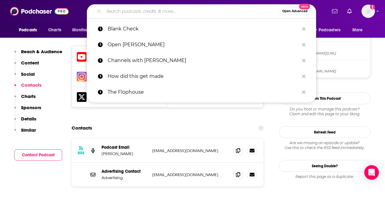
paste input "My Momma Told Me"
type input "My Momma Told Me"
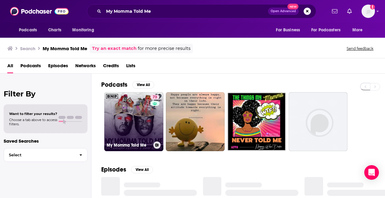
click at [151, 122] on div "73" at bounding box center [155, 118] width 11 height 47
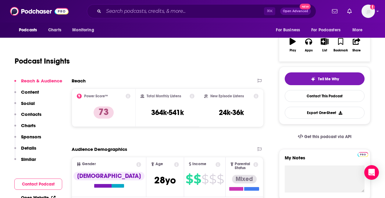
scroll to position [98, 0]
click at [30, 116] on p "Contacts" at bounding box center [31, 115] width 20 height 6
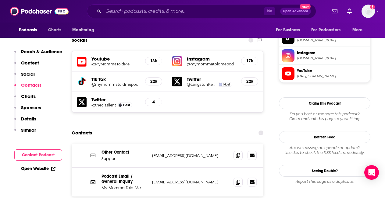
scroll to position [537, 0]
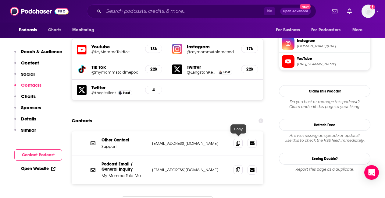
click at [240, 168] on icon at bounding box center [238, 170] width 4 height 5
click at [160, 10] on input "Search podcasts, credits, & more..." at bounding box center [184, 11] width 160 height 10
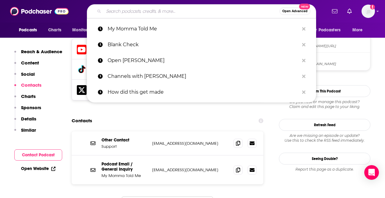
paste input "Do You Need a Ride?"
type input "Do You Need a Ride?"
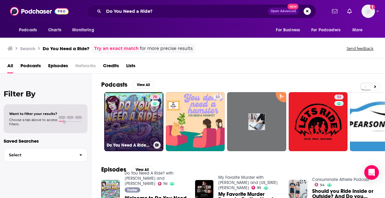
click at [128, 133] on link "70 Do You Need A Ride? with [PERSON_NAME] and [PERSON_NAME]" at bounding box center [133, 121] width 59 height 59
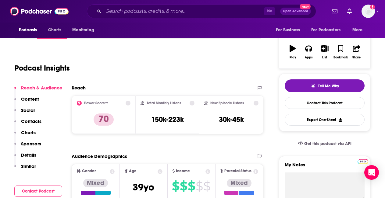
scroll to position [94, 0]
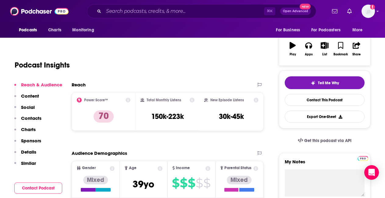
click at [33, 117] on p "Contacts" at bounding box center [31, 119] width 20 height 6
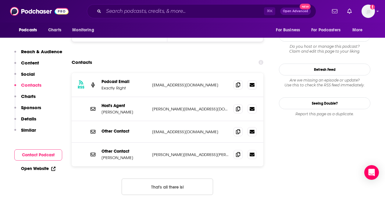
scroll to position [596, 1]
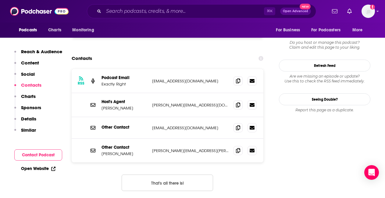
click at [137, 175] on button "That's all there is!" at bounding box center [167, 183] width 91 height 16
drag, startPoint x: 136, startPoint y: 127, endPoint x: 101, endPoint y: 127, distance: 34.8
click at [102, 152] on p "[PERSON_NAME]" at bounding box center [125, 154] width 46 height 5
copy p "[PERSON_NAME]"
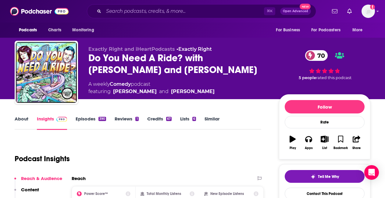
scroll to position [0, 3]
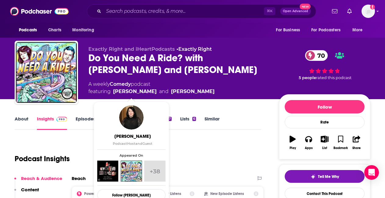
click at [130, 93] on link "[PERSON_NAME]" at bounding box center [135, 91] width 44 height 7
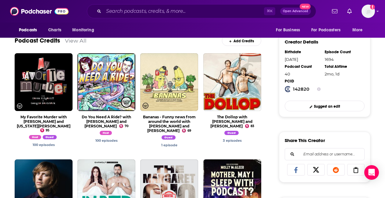
scroll to position [201, 0]
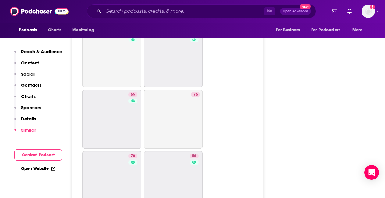
scroll to position [1855, 0]
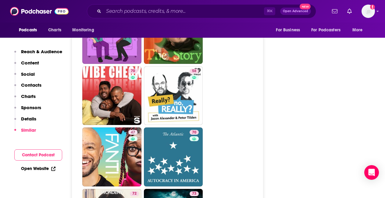
click at [38, 86] on p "Contacts" at bounding box center [31, 85] width 20 height 6
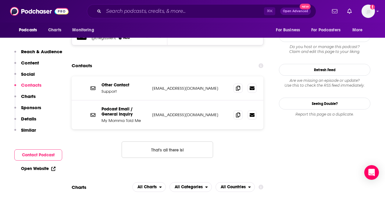
scroll to position [537, 0]
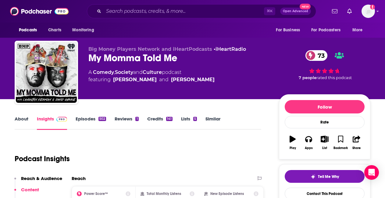
scroll to position [0, 0]
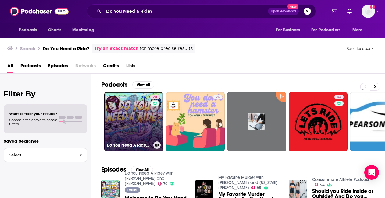
click at [133, 127] on link "70 Do You Need A Ride? with [PERSON_NAME] and [PERSON_NAME]" at bounding box center [133, 121] width 59 height 59
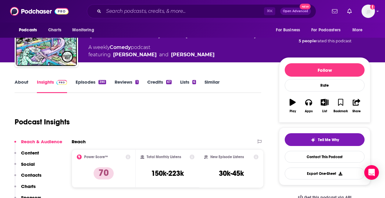
scroll to position [99, 0]
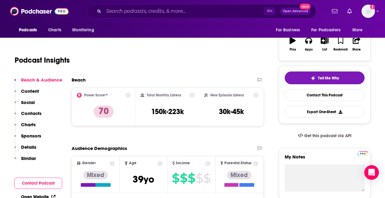
click at [27, 114] on p "Contacts" at bounding box center [31, 114] width 20 height 6
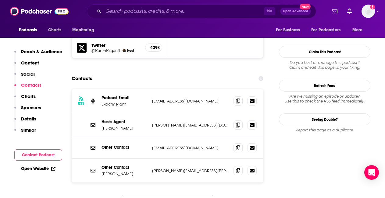
scroll to position [577, 0]
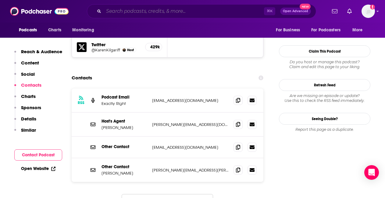
click at [112, 11] on input "Search podcasts, credits, & more..." at bounding box center [184, 11] width 160 height 10
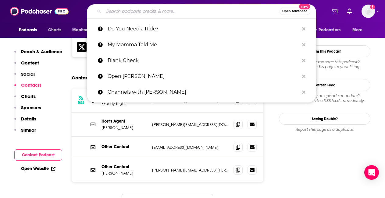
paste input "Livewire"
type input "Livewire"
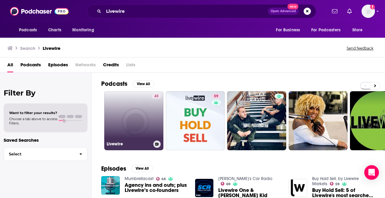
click at [135, 116] on link "43 Livewire" at bounding box center [133, 120] width 59 height 59
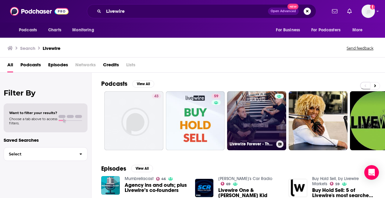
click at [253, 135] on link "Livewire Forever - The Livewire Podcast" at bounding box center [256, 120] width 59 height 59
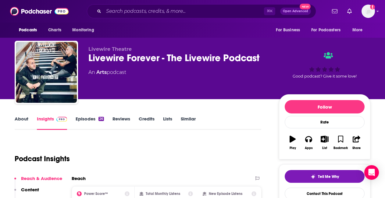
click at [23, 122] on link "About" at bounding box center [22, 123] width 14 height 14
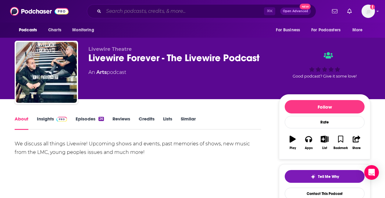
click at [151, 11] on input "Search podcasts, credits, & more..." at bounding box center [184, 11] width 160 height 10
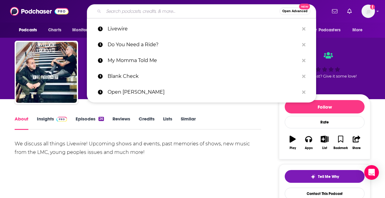
paste input "One Song"
type input "One Song"
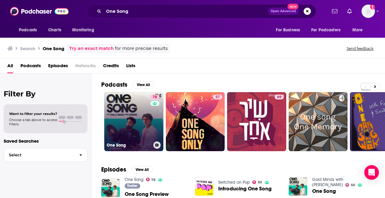
click at [142, 122] on link "78 One Song" at bounding box center [133, 121] width 59 height 59
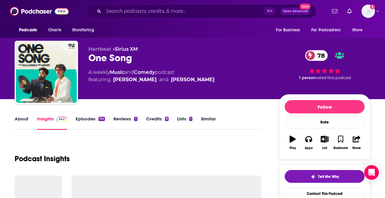
click at [16, 121] on link "About" at bounding box center [22, 123] width 14 height 14
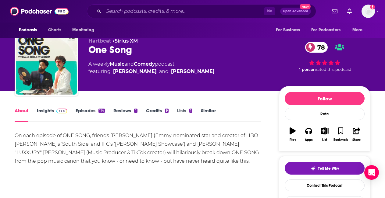
scroll to position [11, 0]
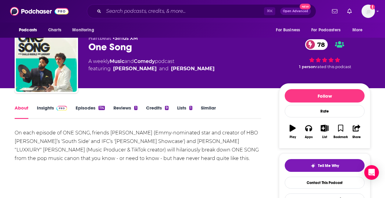
click at [42, 112] on link "Insights" at bounding box center [52, 112] width 30 height 14
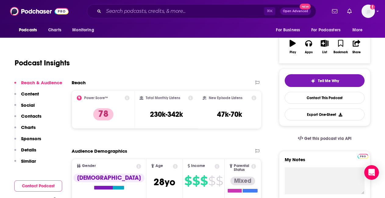
click at [25, 115] on p "Contacts" at bounding box center [31, 116] width 20 height 6
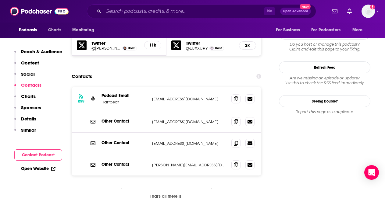
scroll to position [544, 0]
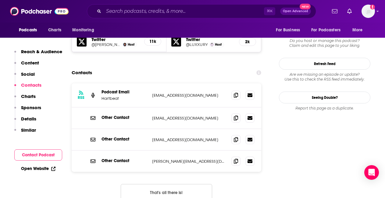
click at [192, 184] on button "That's all there is!" at bounding box center [166, 192] width 91 height 16
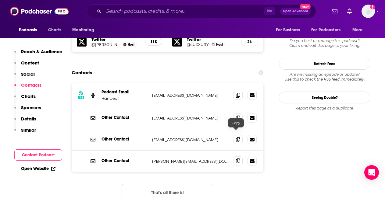
click at [237, 157] on span at bounding box center [238, 161] width 9 height 9
click at [129, 9] on input "Search podcasts, credits, & more..." at bounding box center [184, 11] width 160 height 10
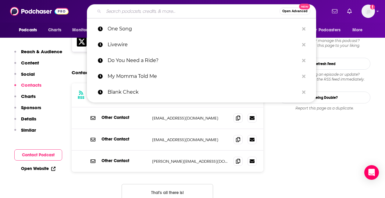
paste input "It's Been a Minute"
type input "It's Been a Minute"
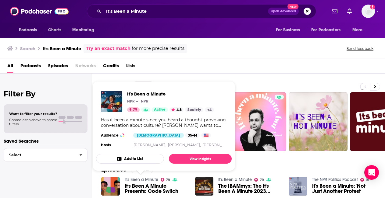
click at [113, 95] on img "It's Been a Minute" at bounding box center [111, 101] width 21 height 21
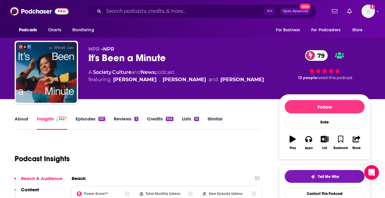
click at [25, 119] on link "About" at bounding box center [22, 123] width 14 height 14
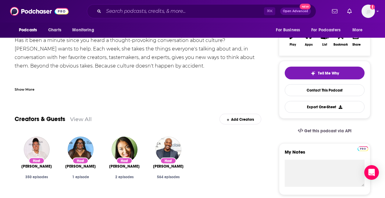
scroll to position [106, 0]
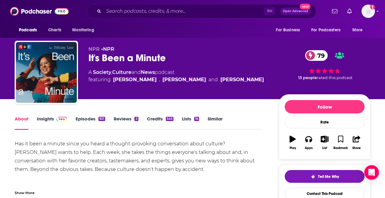
click at [46, 118] on link "Insights" at bounding box center [52, 123] width 30 height 14
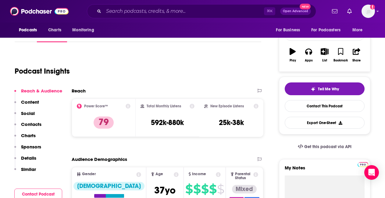
click at [32, 123] on p "Contacts" at bounding box center [31, 125] width 20 height 6
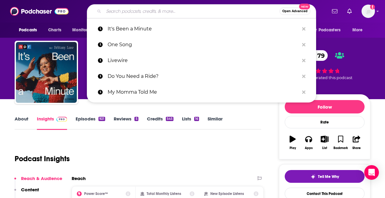
click at [131, 15] on input "Search podcasts, credits, & more..." at bounding box center [192, 11] width 176 height 10
paste input "Sam Sanders Show"
type input "Sam Sanders Show"
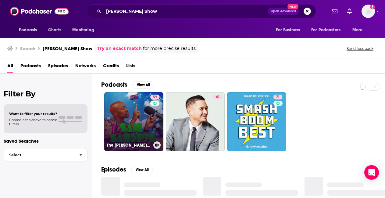
click at [119, 116] on link "59 The Sam Sanders Show" at bounding box center [133, 121] width 59 height 59
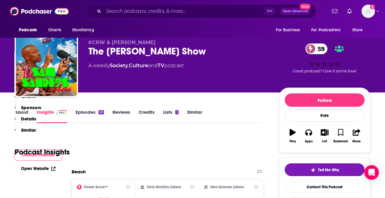
scroll to position [139, 0]
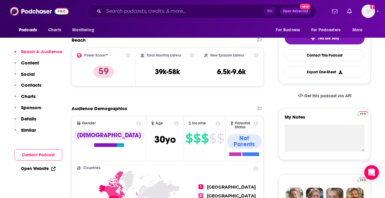
click at [27, 83] on p "Contacts" at bounding box center [31, 85] width 20 height 6
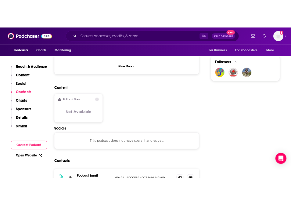
scroll to position [488, 0]
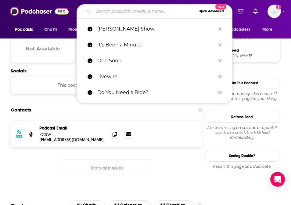
click at [133, 11] on input "Search podcasts, credits, & more..." at bounding box center [144, 11] width 102 height 10
paste input "Alison Rosen is Your New Best Friend"
type input "Alison Rosen is Your New Best Friend"
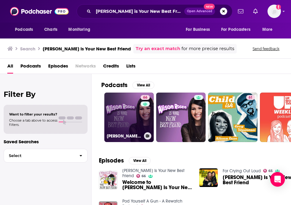
click at [126, 113] on link "66 Alison Rosen Is Your New Best Friend" at bounding box center [128, 116] width 49 height 49
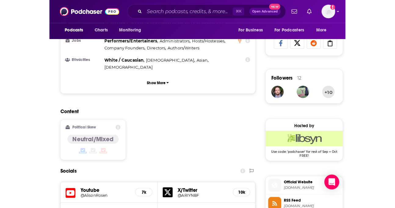
scroll to position [397, 0]
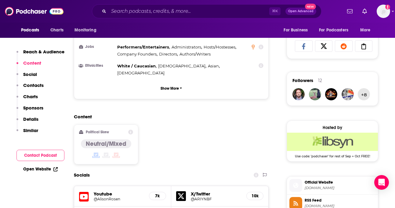
click at [29, 84] on p "Contacts" at bounding box center [33, 85] width 20 height 6
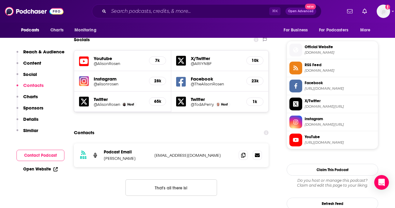
scroll to position [537, 0]
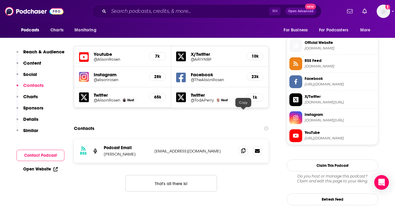
click at [242, 148] on icon at bounding box center [243, 150] width 4 height 5
click at [120, 10] on input "Search podcasts, credits, & more..." at bounding box center [189, 11] width 160 height 10
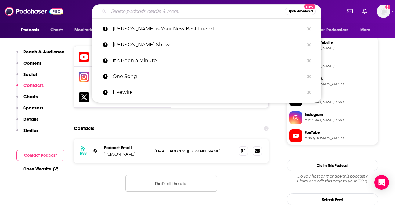
paste input "Effectively Wild"
type input "Effectively Wild"
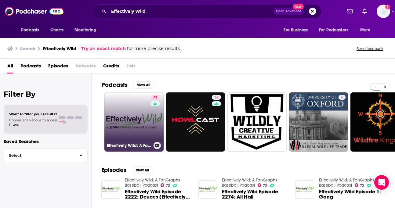
click at [129, 105] on link "73 Effectively Wild: A FanGraphs Baseball Podcast" at bounding box center [133, 121] width 59 height 59
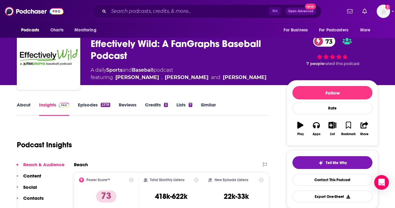
scroll to position [38, 0]
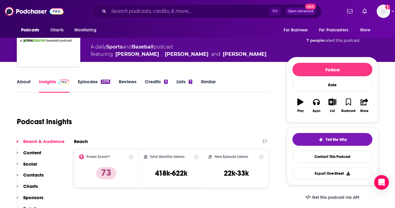
click at [35, 177] on p "Contacts" at bounding box center [33, 175] width 20 height 6
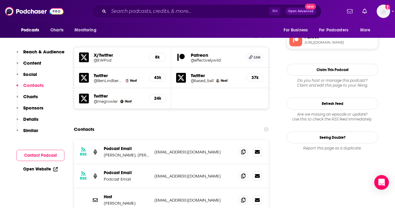
scroll to position [541, 0]
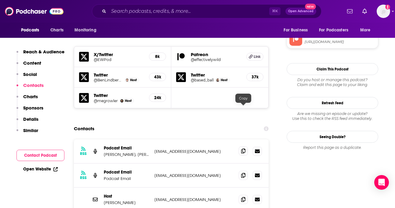
click at [246, 146] on span at bounding box center [242, 150] width 9 height 9
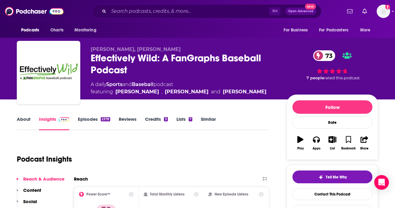
scroll to position [0, 0]
